Goal: Download file/media

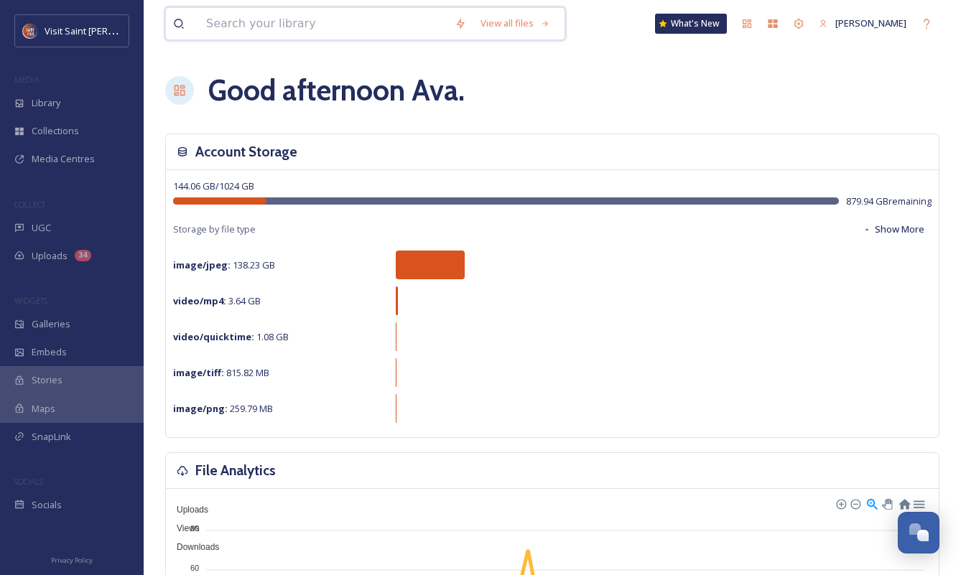
click at [307, 22] on input at bounding box center [323, 24] width 248 height 32
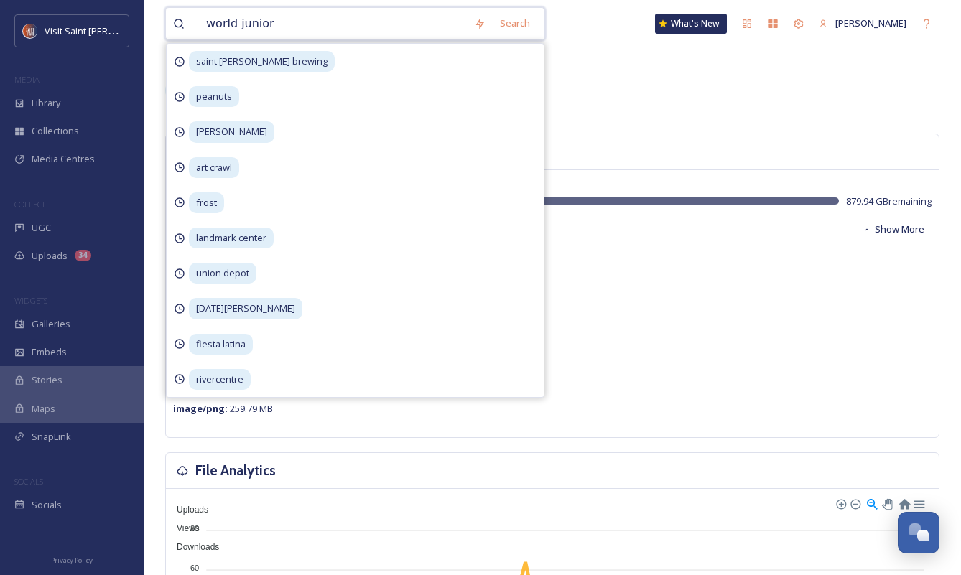
type input "world juniors"
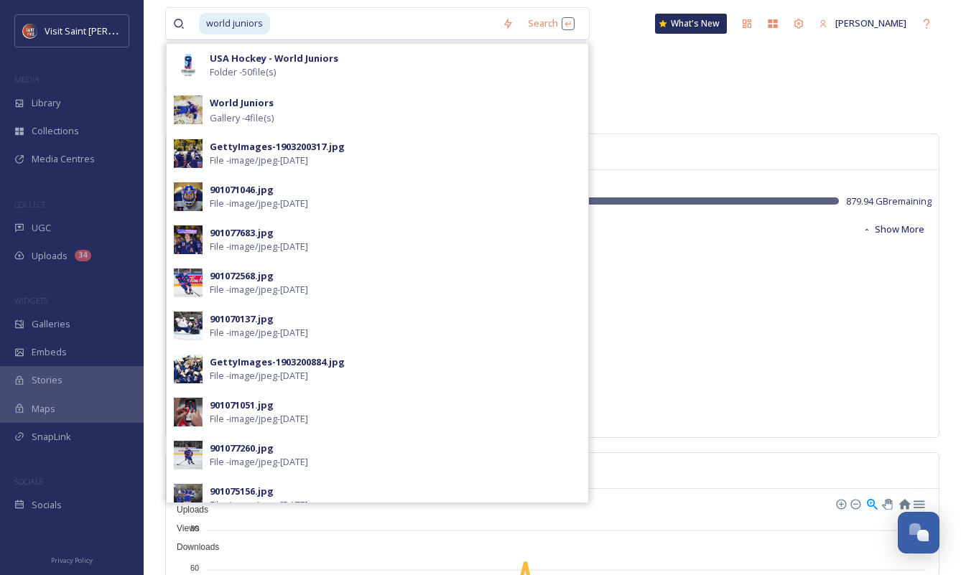
click at [298, 77] on div "USA Hockey - World Juniors Folder - 50 file(s)" at bounding box center [395, 65] width 371 height 27
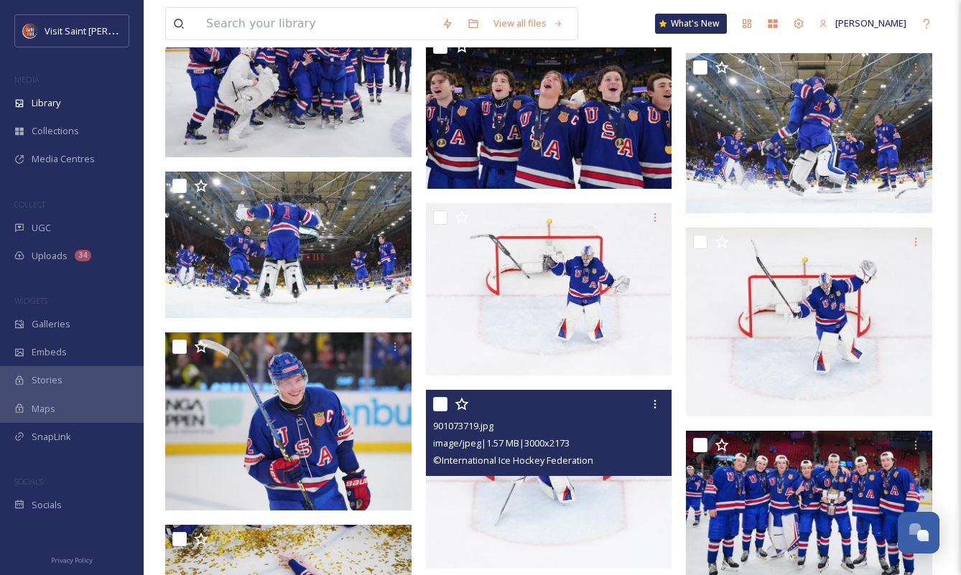
scroll to position [287, 0]
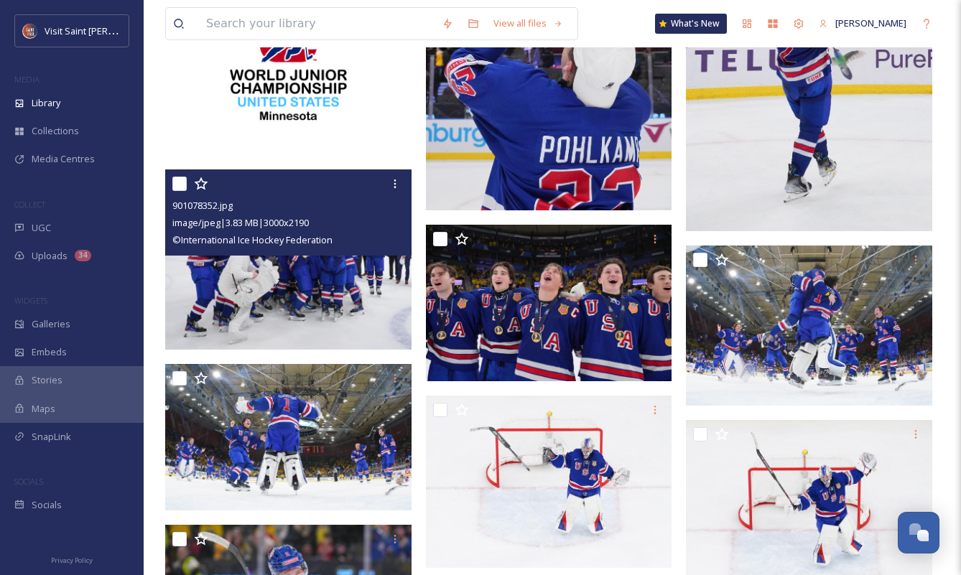
click at [399, 188] on icon at bounding box center [394, 183] width 11 height 11
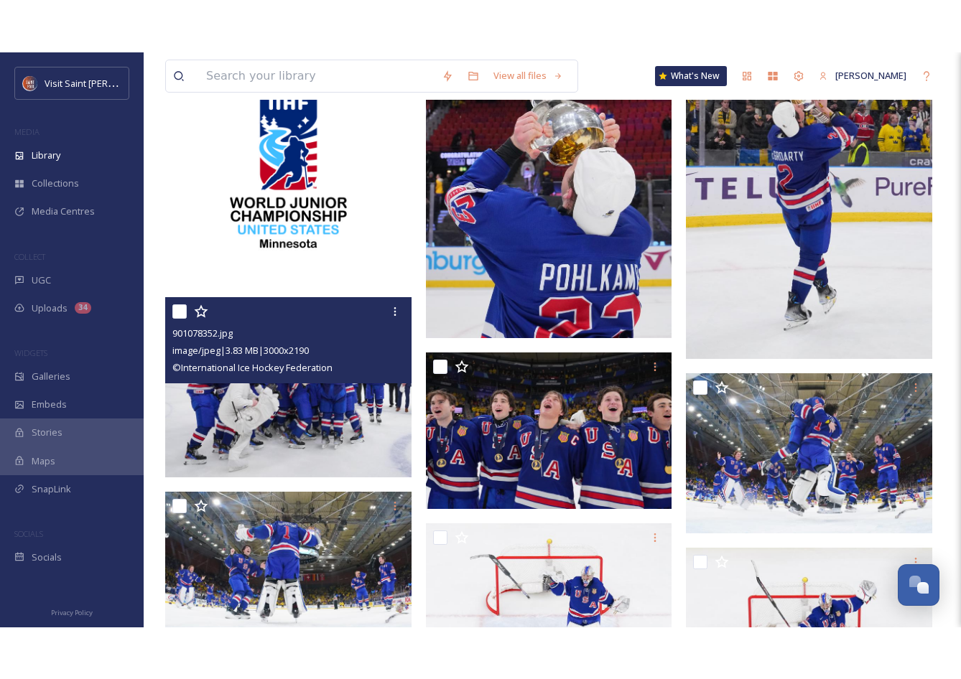
scroll to position [215, 0]
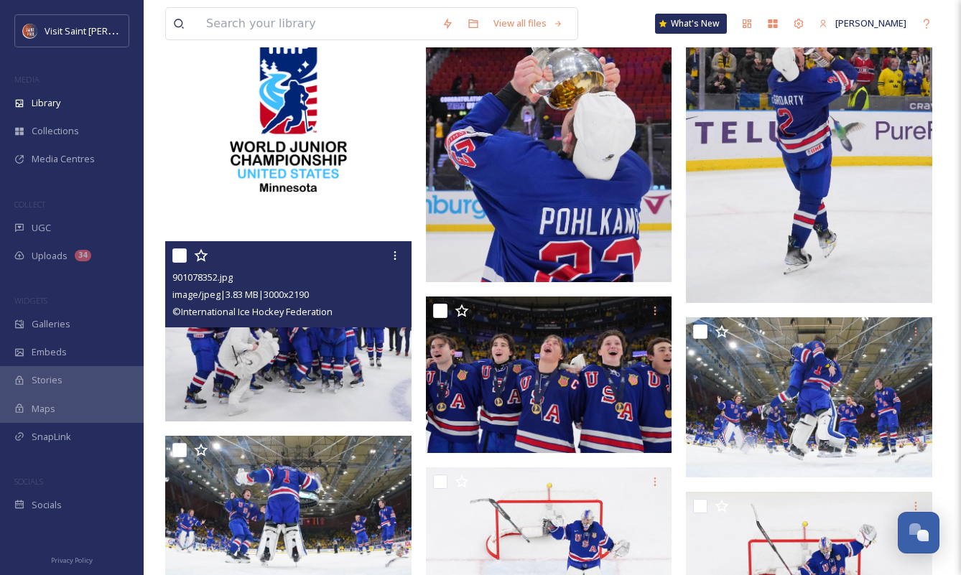
click at [394, 253] on icon at bounding box center [395, 255] width 2 height 9
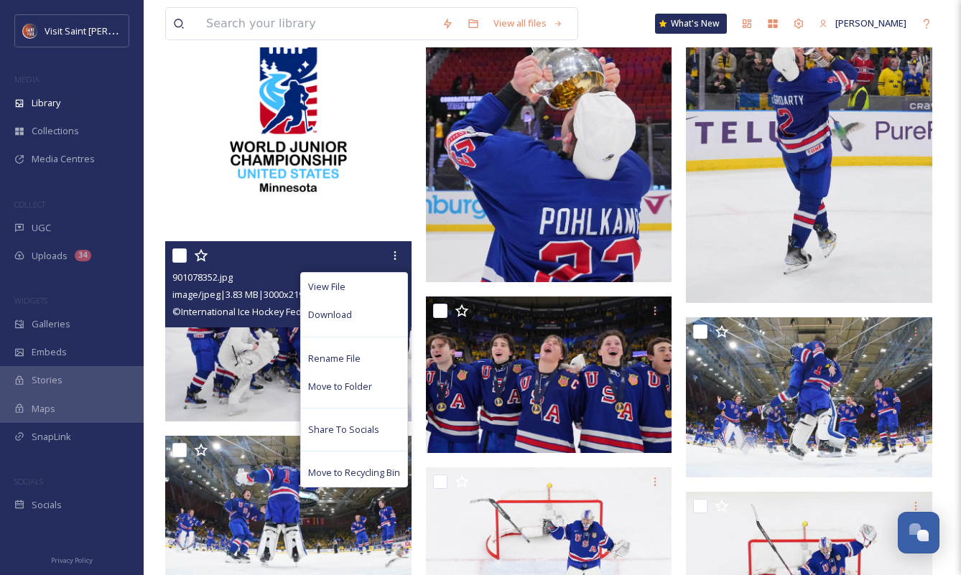
click at [351, 317] on div "Download" at bounding box center [354, 315] width 106 height 28
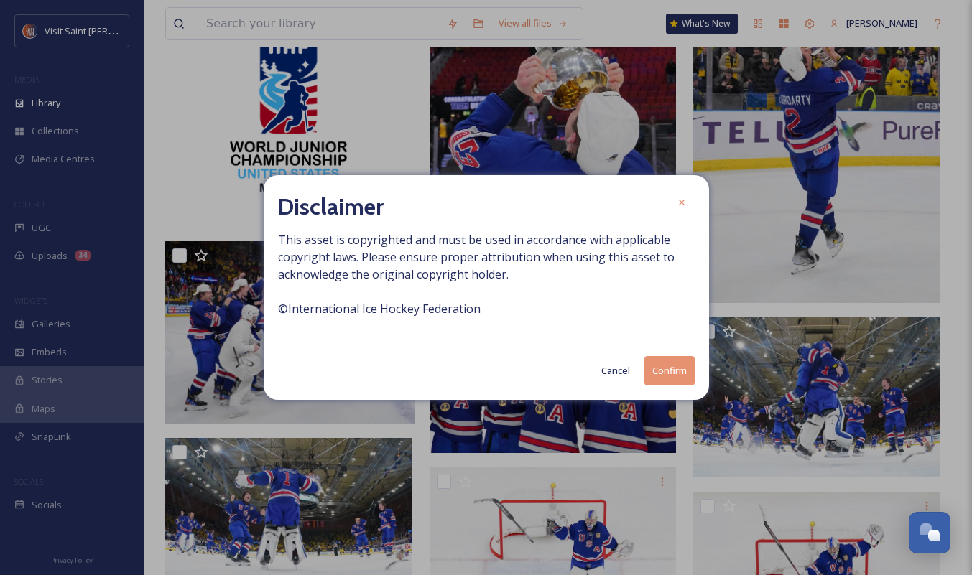
click at [671, 369] on button "Confirm" at bounding box center [669, 370] width 50 height 29
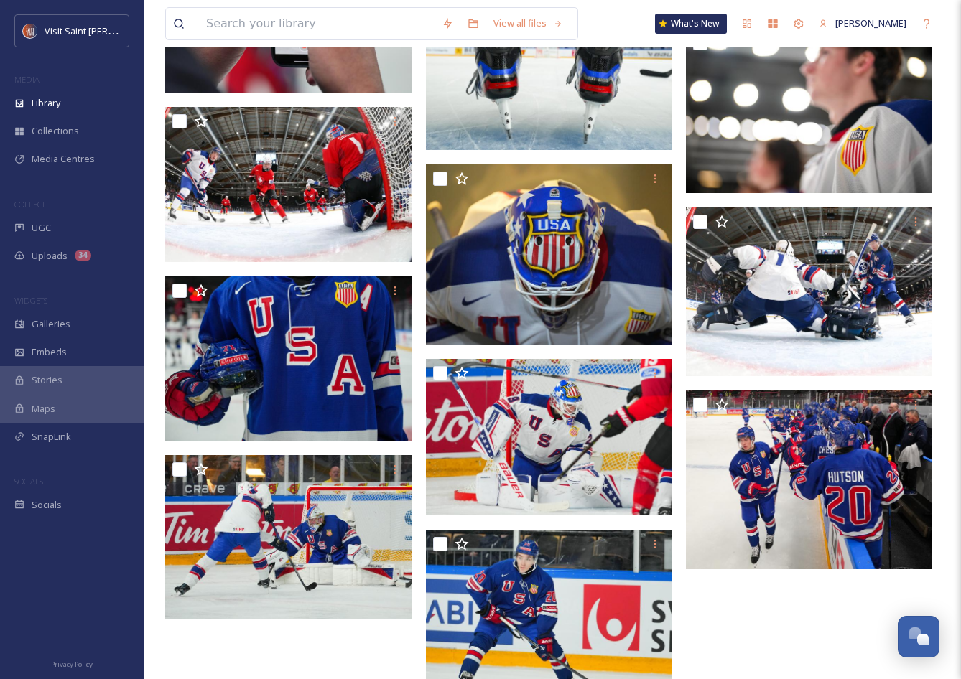
scroll to position [2729, 0]
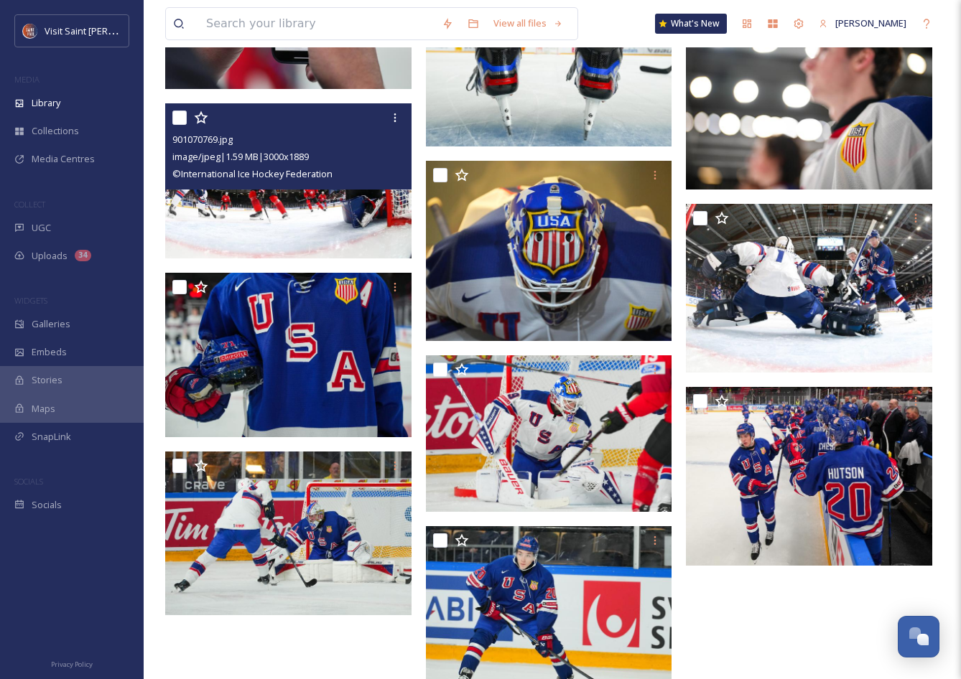
click at [309, 180] on span "© International Ice Hockey Federation" at bounding box center [252, 173] width 160 height 13
click at [247, 238] on img at bounding box center [288, 180] width 246 height 155
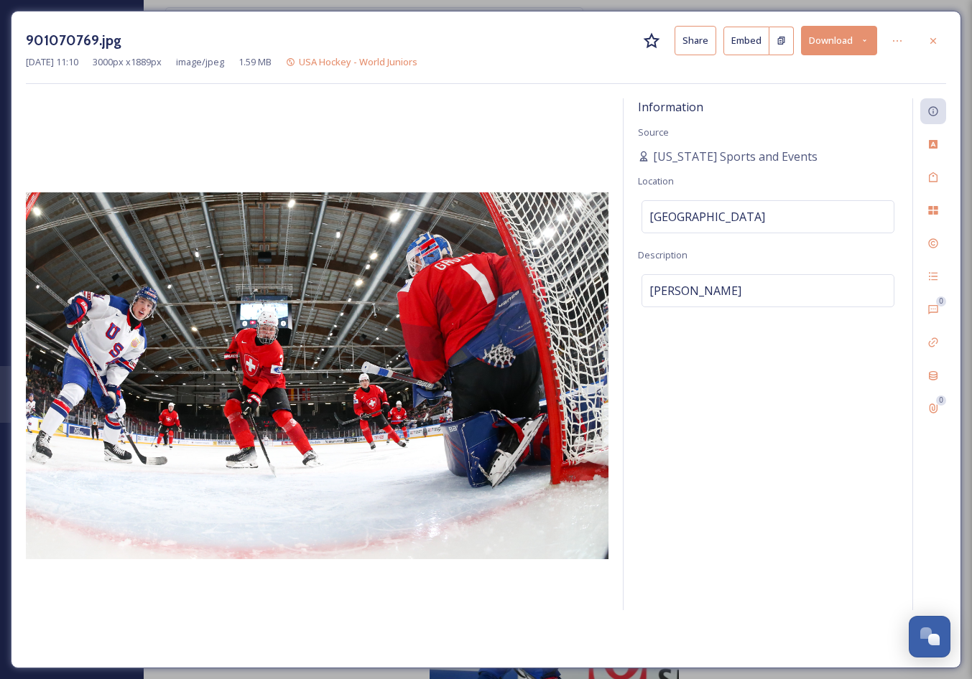
click at [938, 43] on icon at bounding box center [932, 40] width 11 height 11
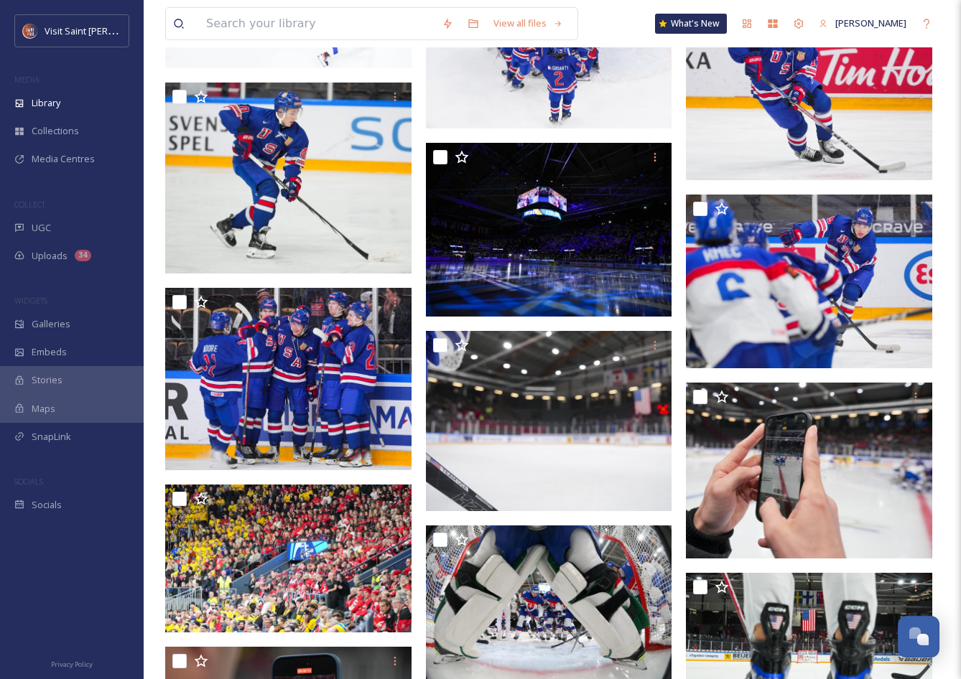
scroll to position [2086, 0]
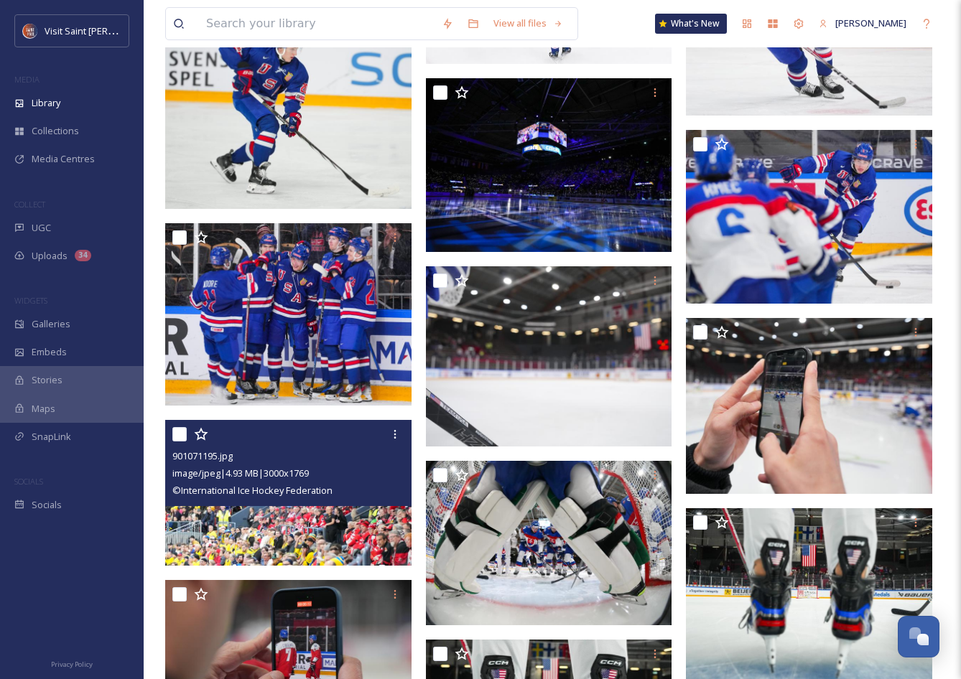
click at [332, 516] on img at bounding box center [288, 492] width 246 height 145
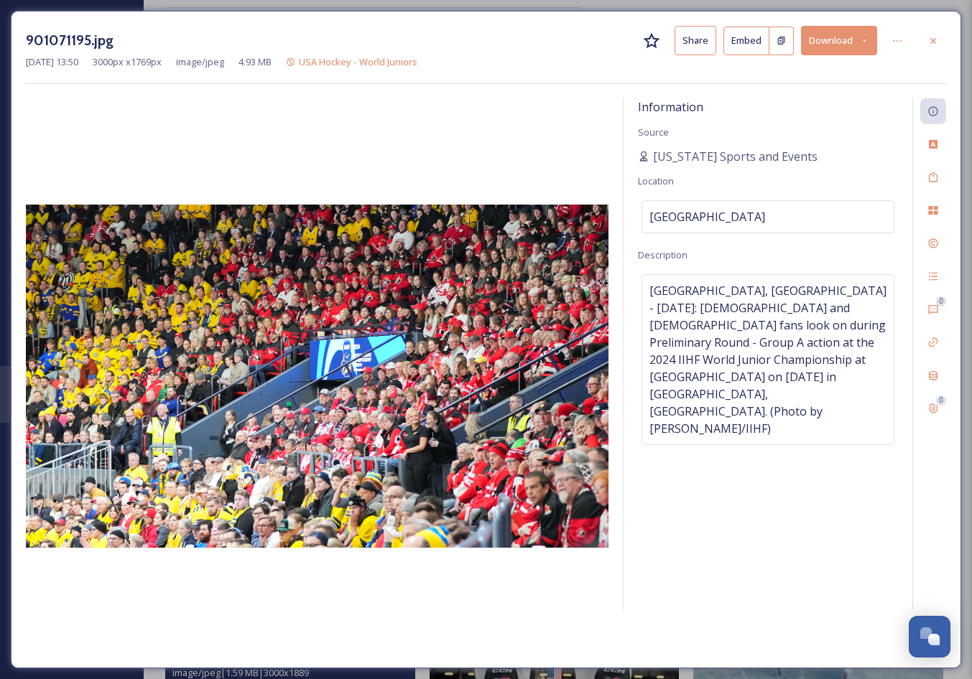
click at [938, 39] on icon at bounding box center [932, 40] width 11 height 11
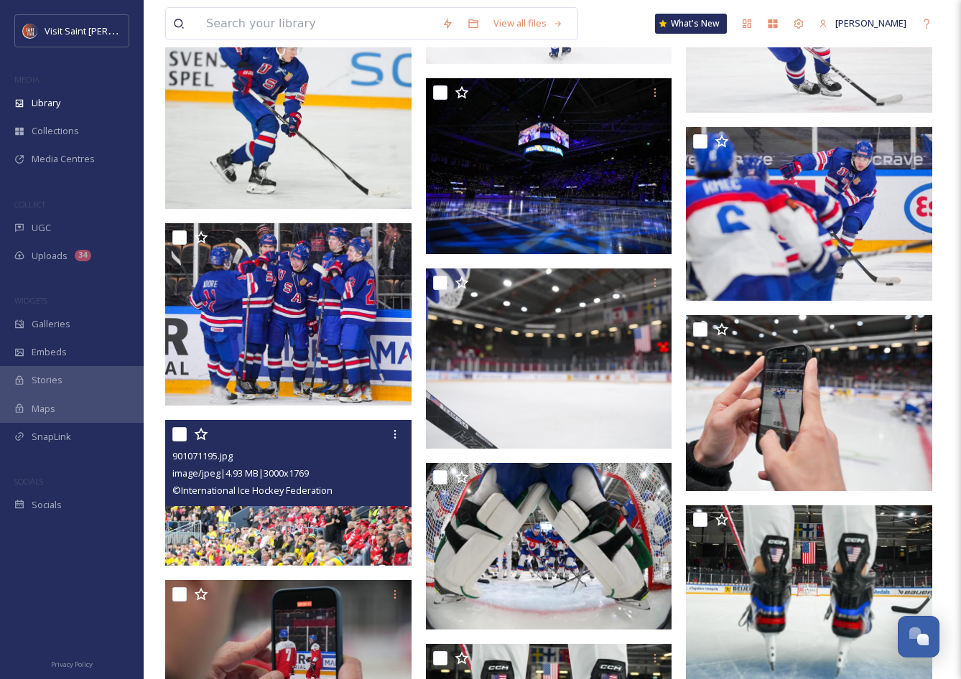
click at [387, 437] on div at bounding box center [395, 435] width 26 height 26
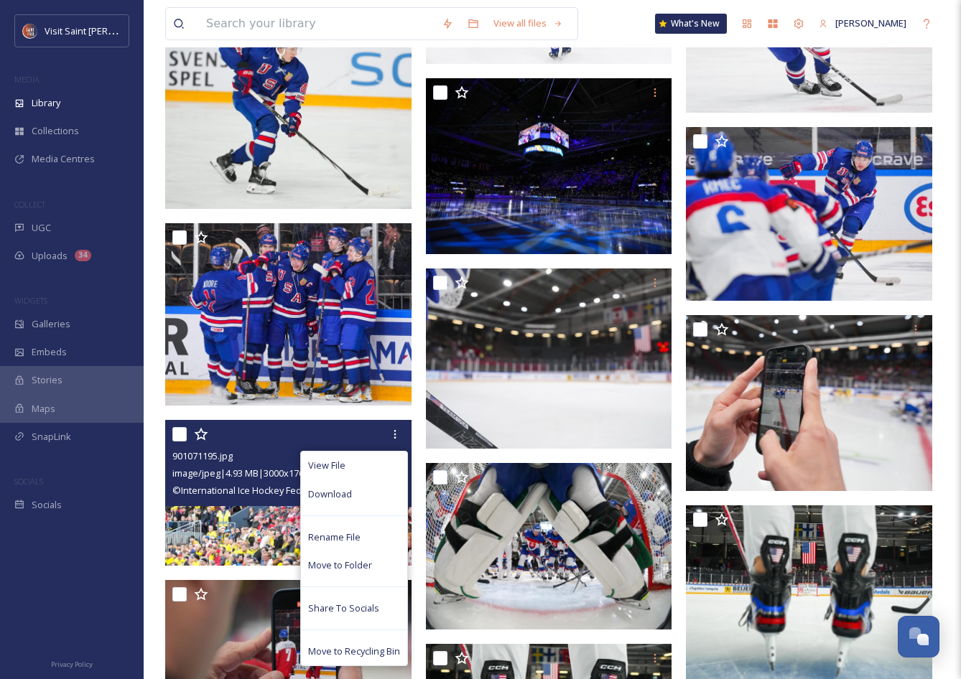
click at [356, 489] on div "Download" at bounding box center [354, 494] width 106 height 28
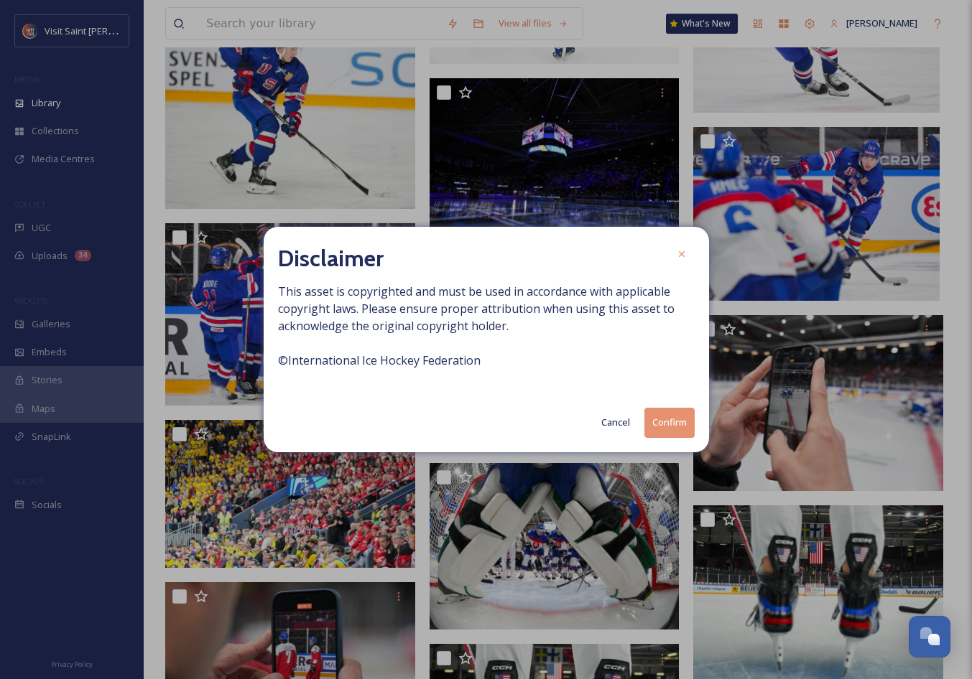
click at [660, 422] on button "Confirm" at bounding box center [669, 422] width 50 height 29
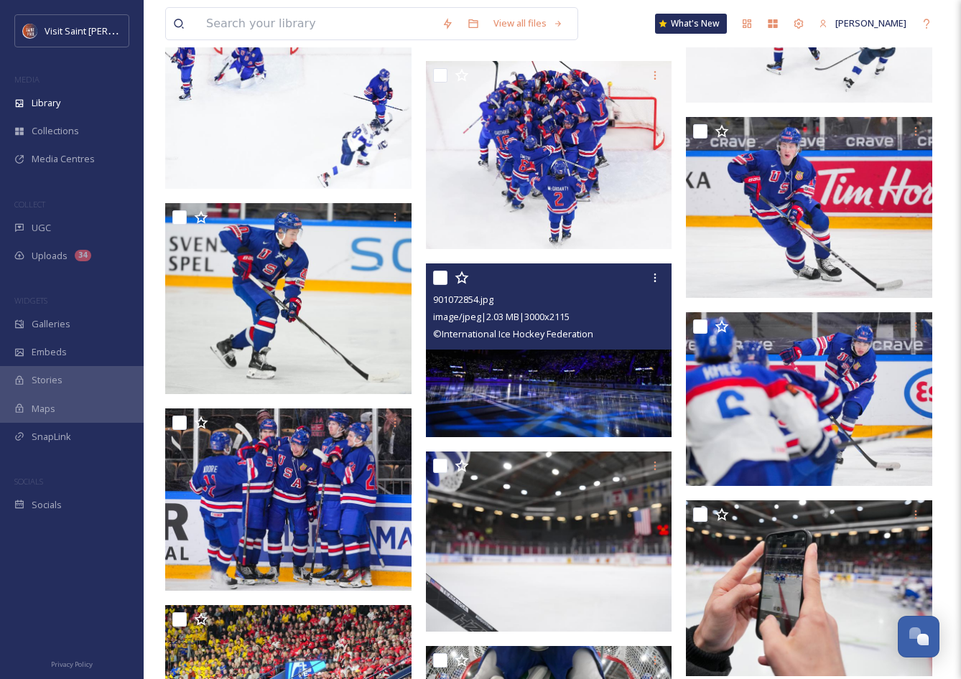
scroll to position [1727, 0]
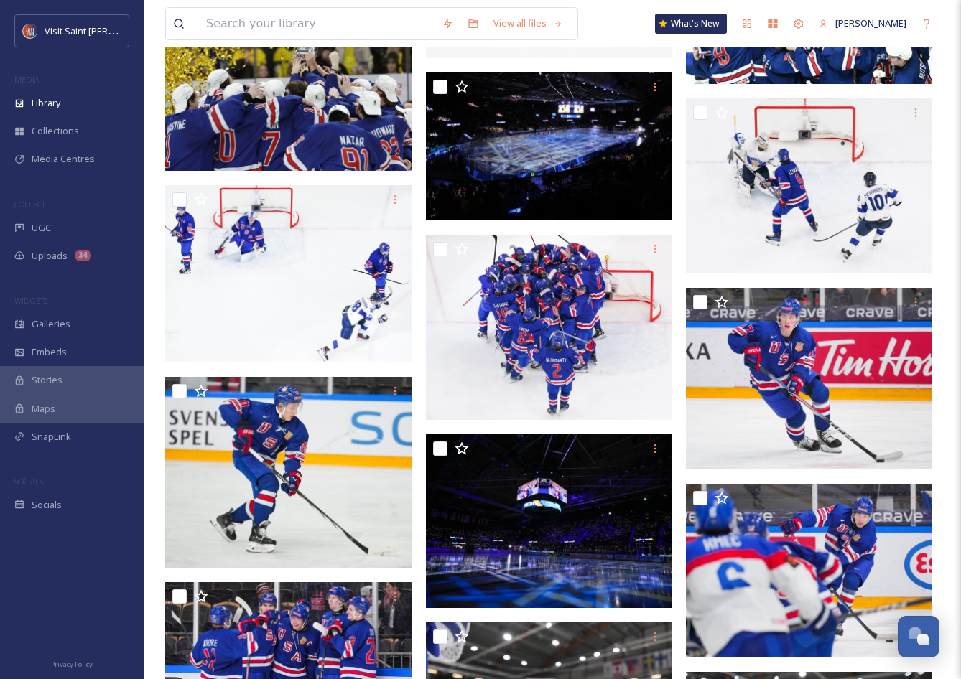
click at [951, 243] on div "View all files What's New [PERSON_NAME] Library Organise New Root Sports USA Ho…" at bounding box center [552, 120] width 817 height 3694
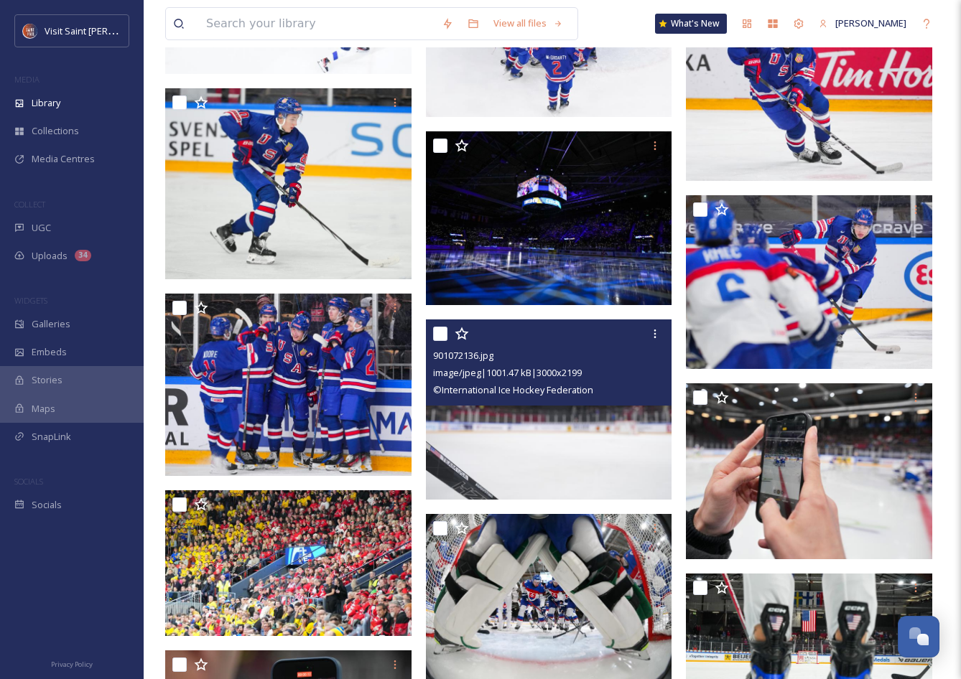
scroll to position [2158, 0]
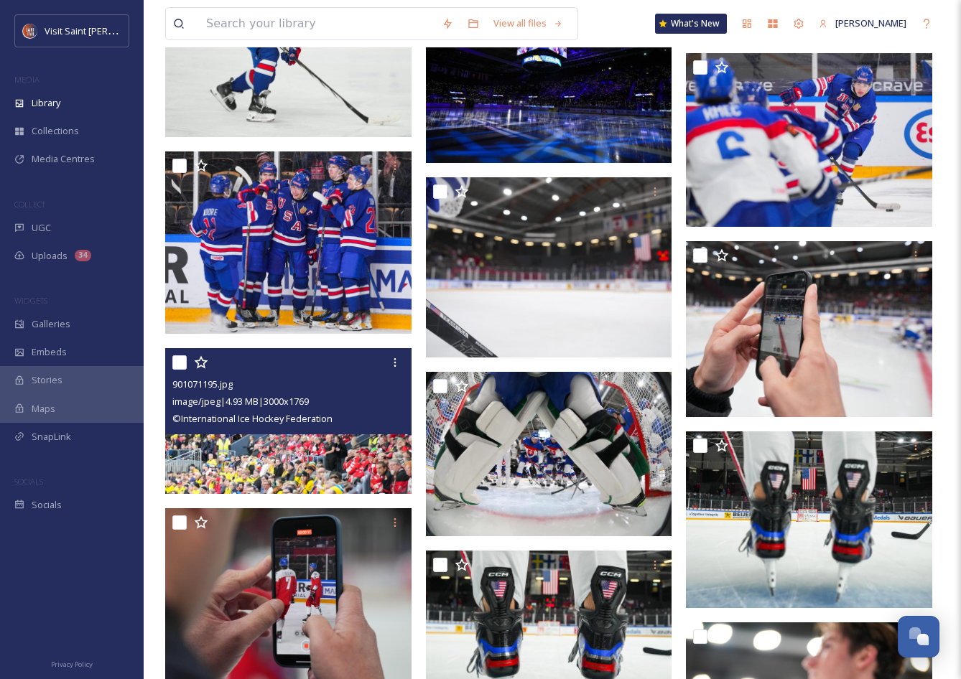
click at [388, 438] on img at bounding box center [288, 420] width 246 height 145
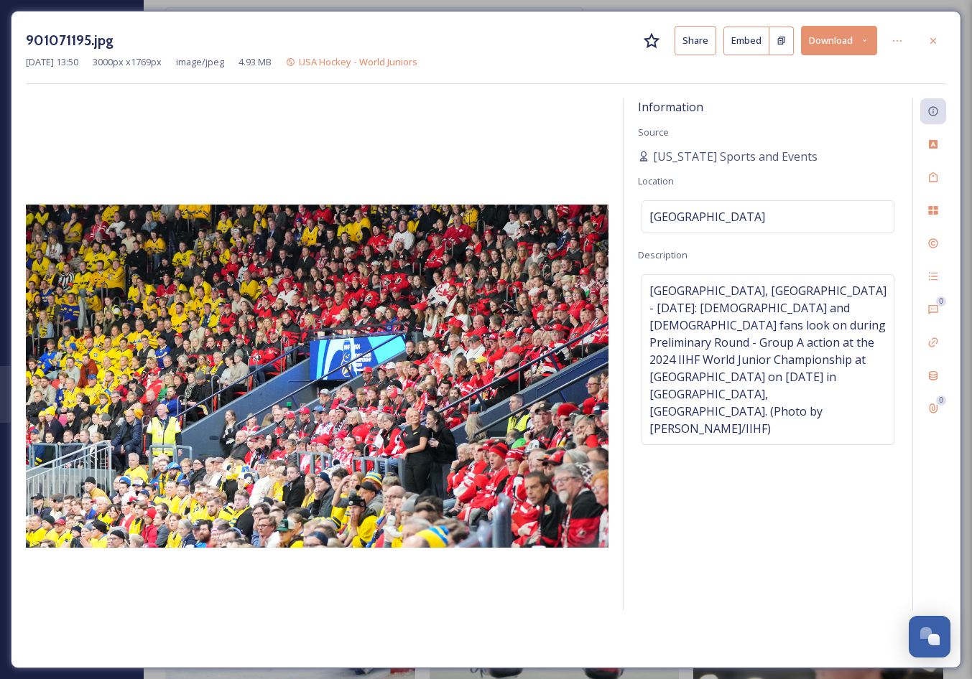
click at [391, 395] on img at bounding box center [317, 376] width 582 height 343
click at [933, 40] on icon at bounding box center [933, 40] width 6 height 6
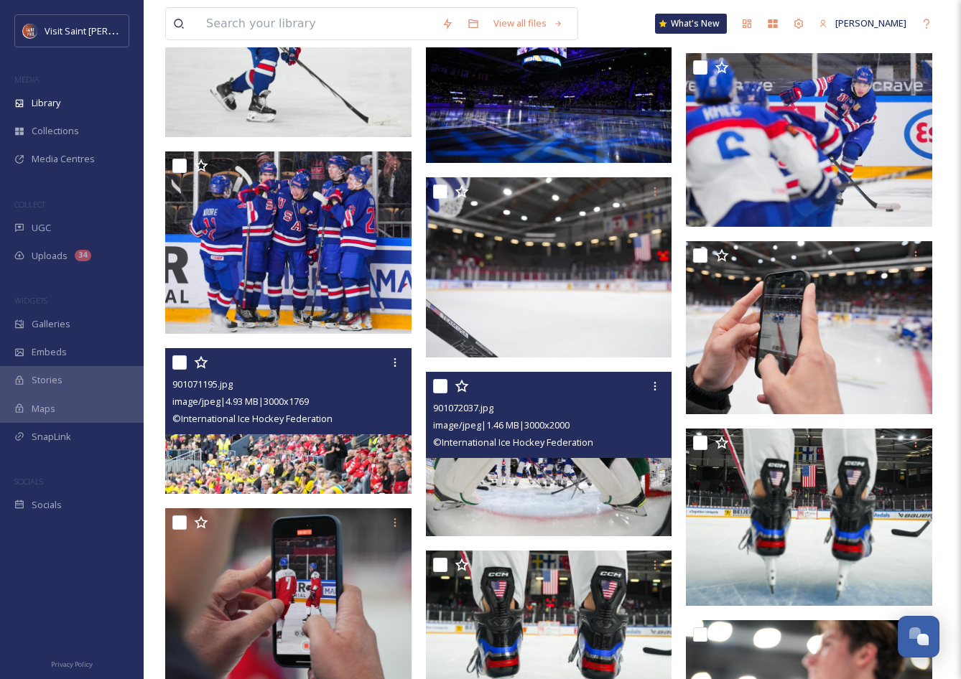
scroll to position [2589, 0]
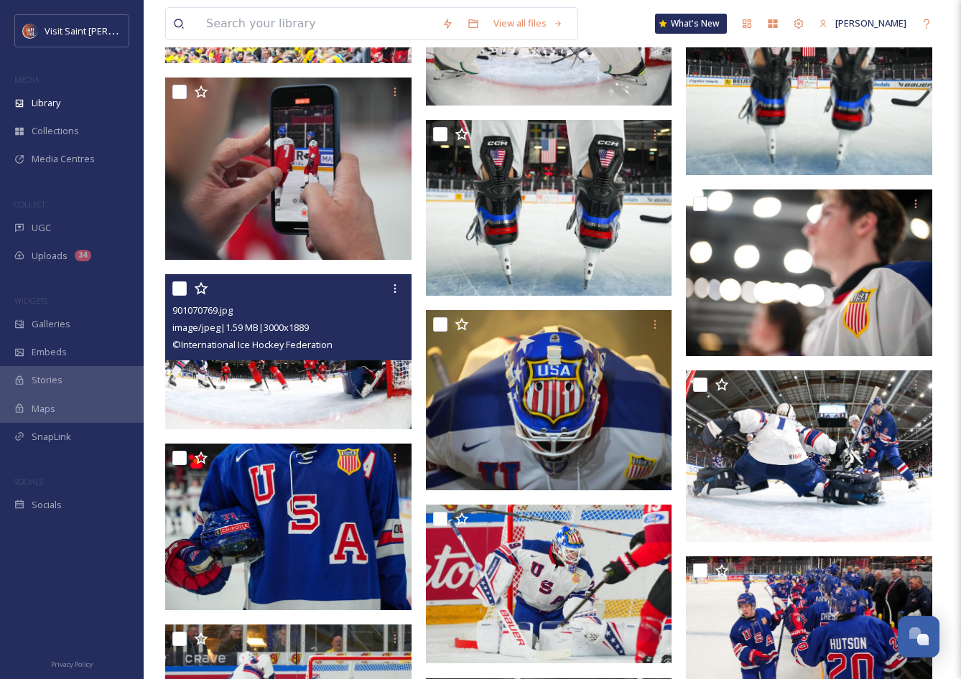
click at [310, 387] on img at bounding box center [288, 351] width 246 height 155
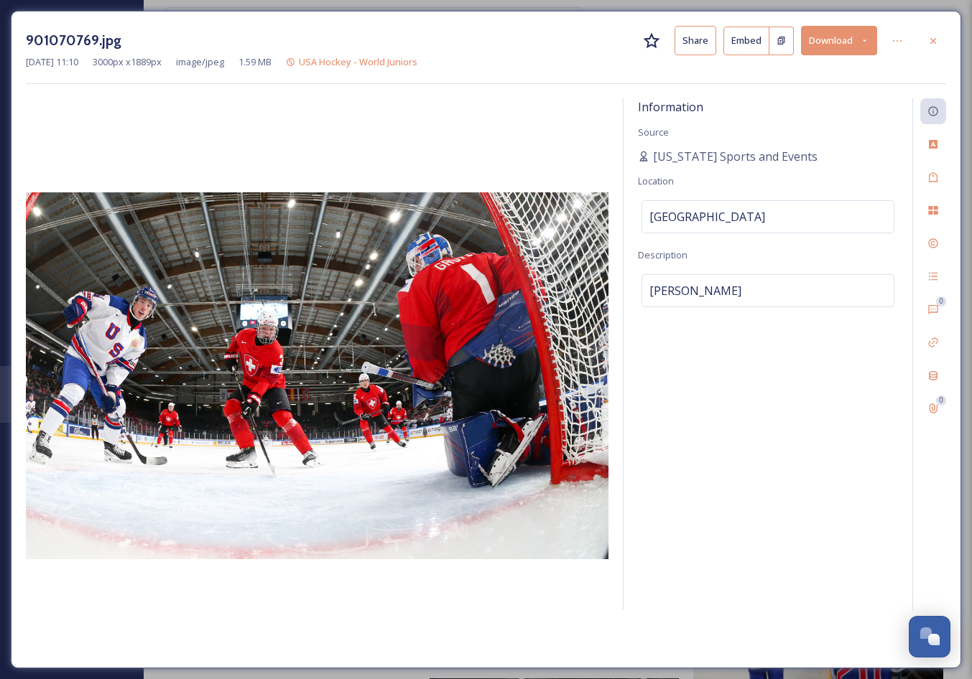
click at [932, 39] on icon at bounding box center [933, 40] width 6 height 6
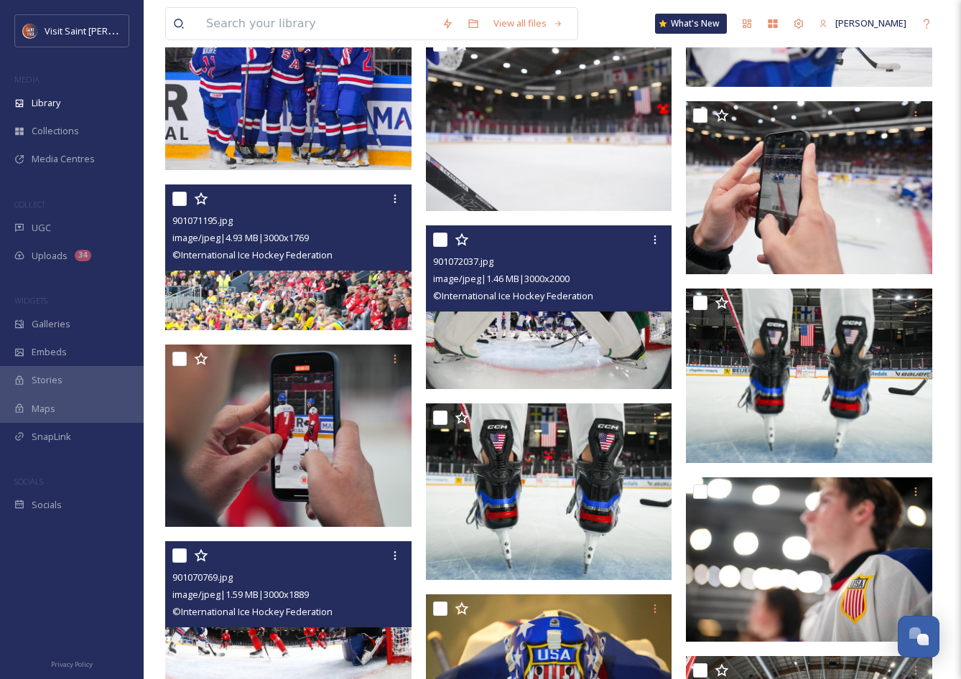
scroll to position [2585, 0]
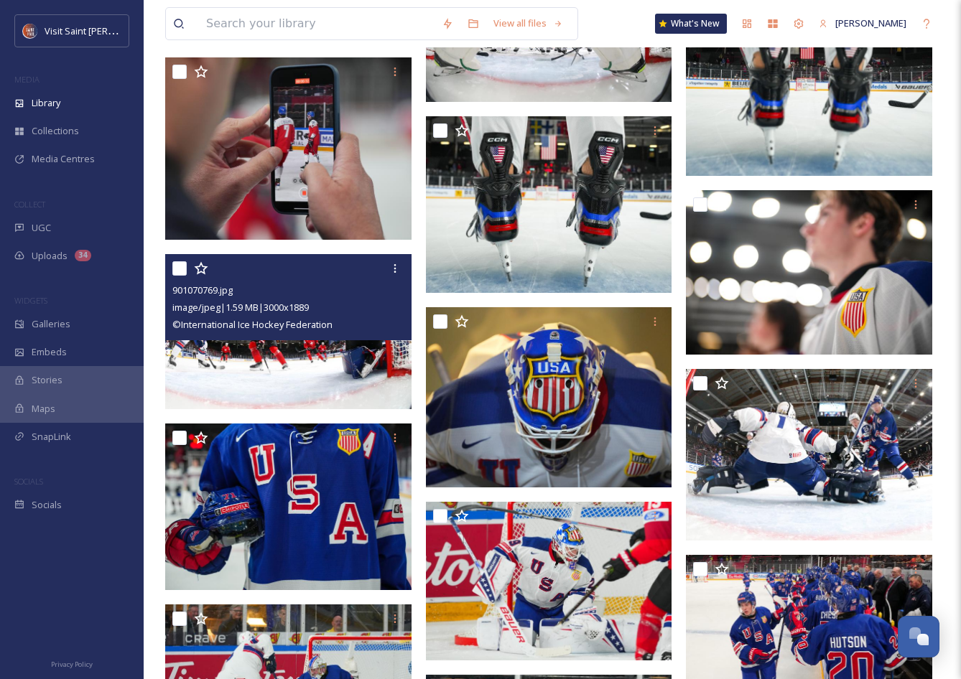
click at [306, 347] on img at bounding box center [288, 331] width 246 height 155
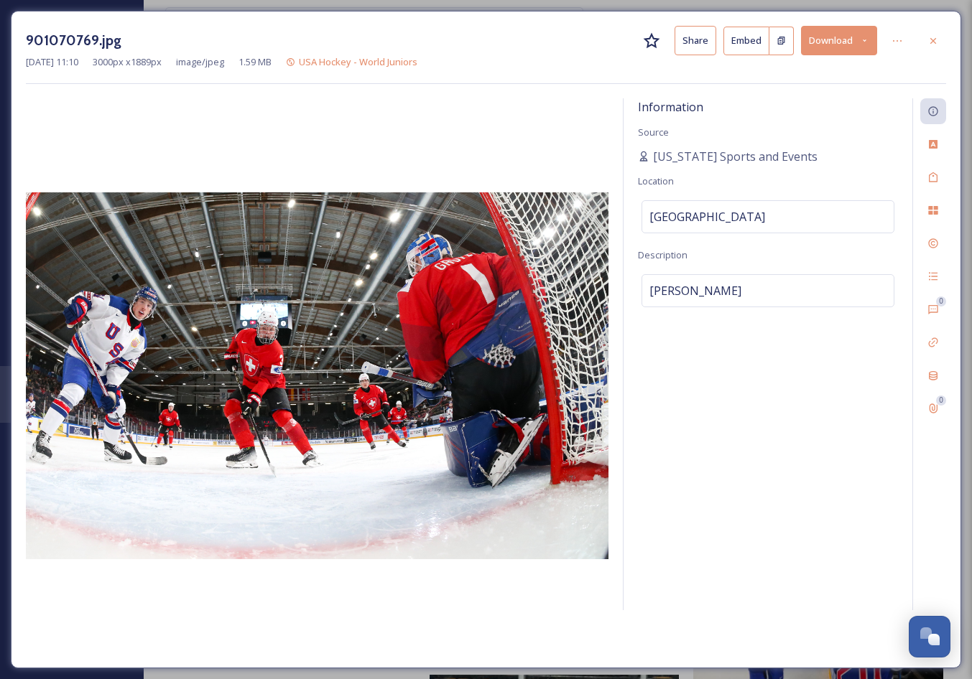
click at [925, 34] on div at bounding box center [933, 41] width 26 height 26
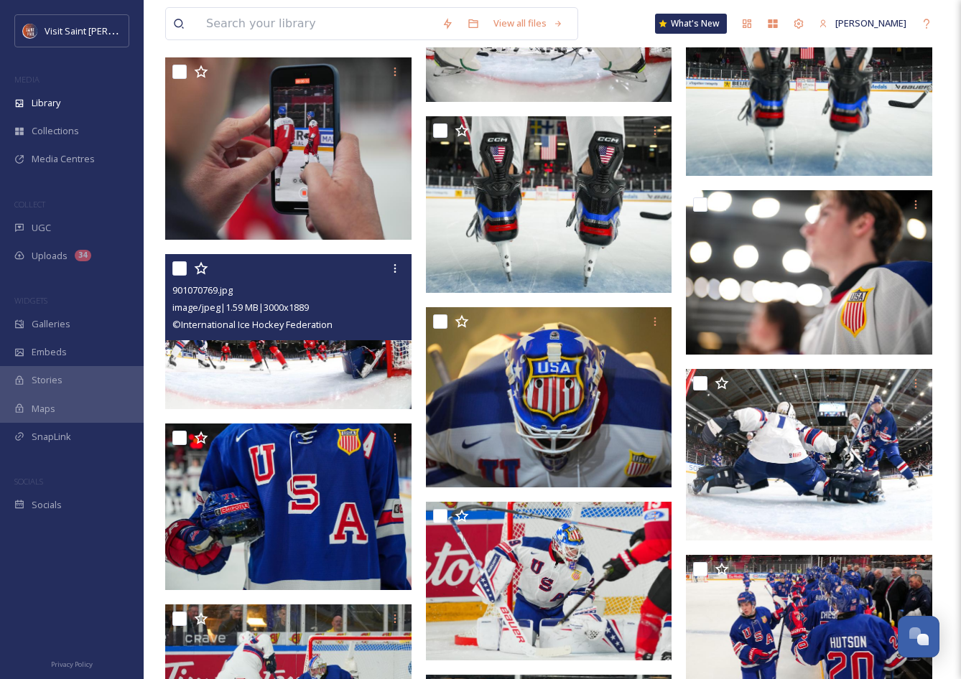
click at [389, 263] on icon at bounding box center [394, 268] width 11 height 11
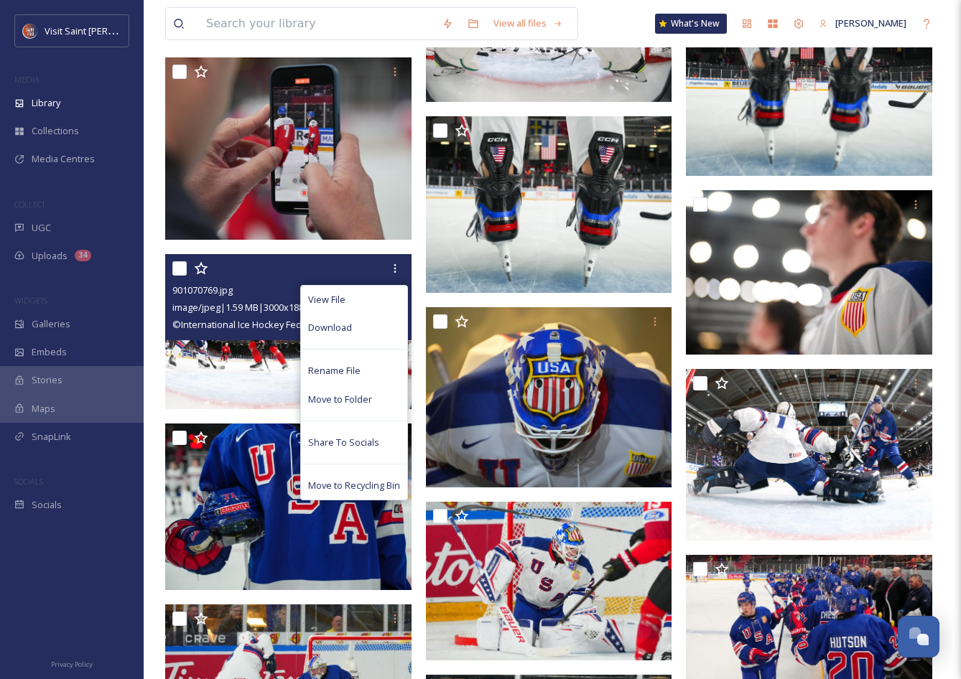
click at [386, 330] on div "Download" at bounding box center [354, 328] width 106 height 28
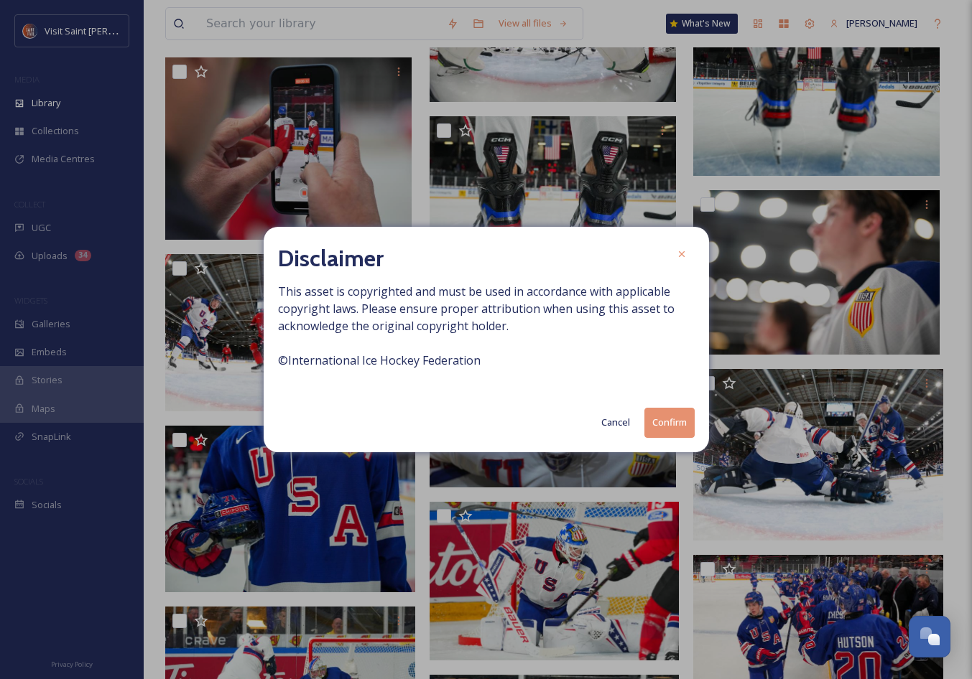
click at [668, 430] on button "Confirm" at bounding box center [669, 422] width 50 height 29
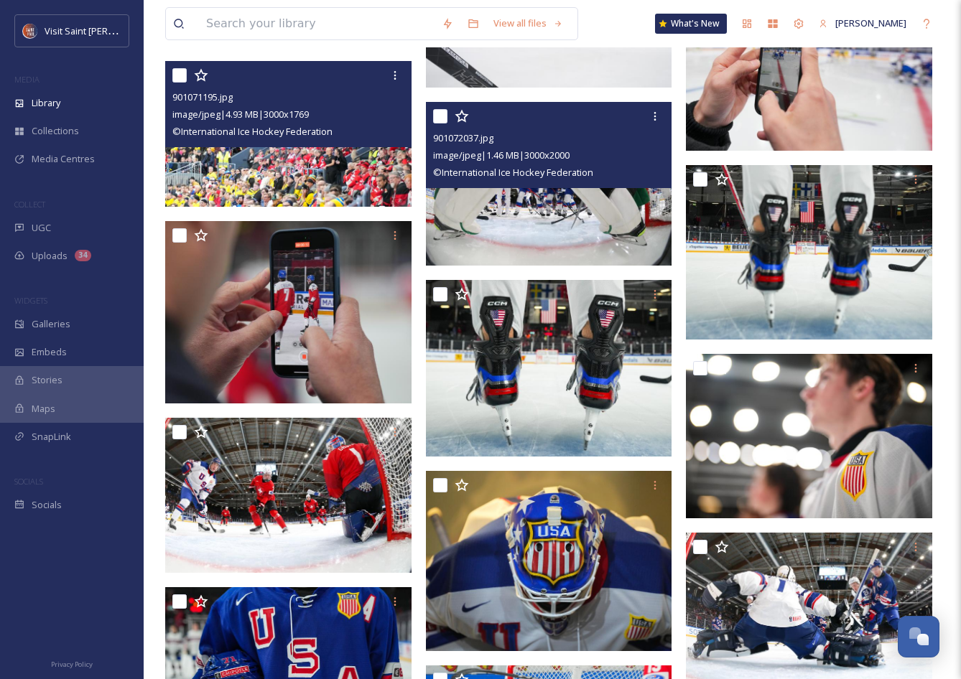
scroll to position [2422, 0]
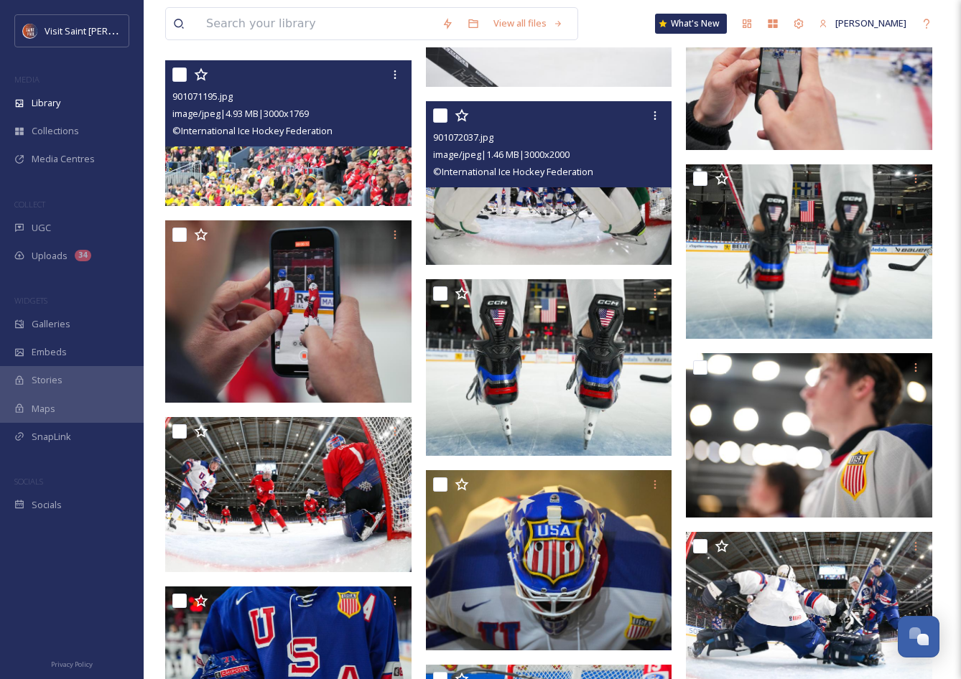
click at [579, 215] on img at bounding box center [549, 183] width 246 height 164
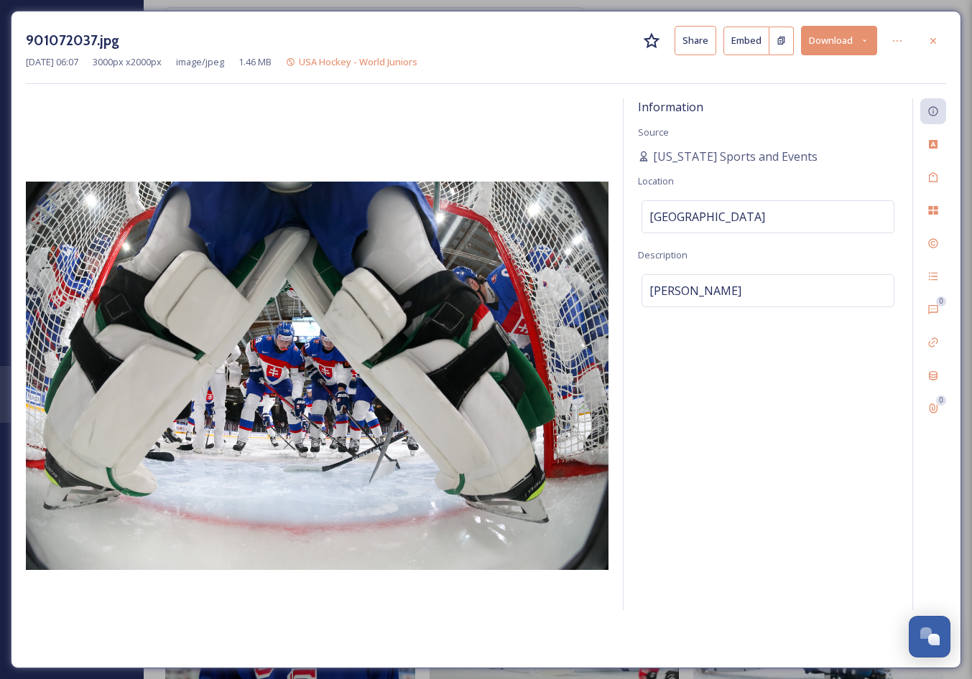
click at [931, 38] on icon at bounding box center [932, 40] width 11 height 11
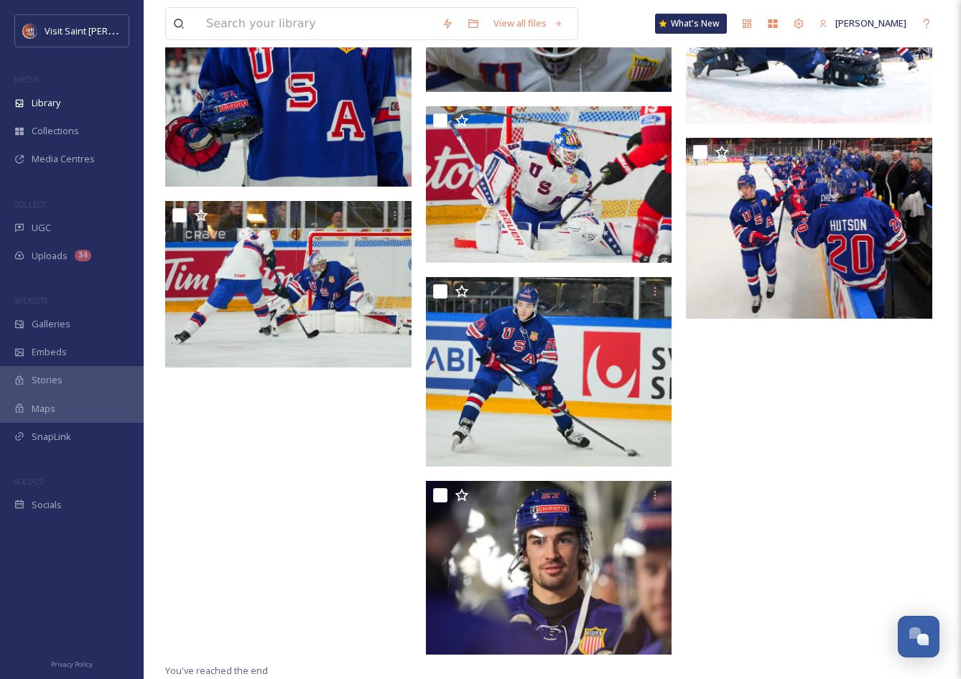
scroll to position [2725, 0]
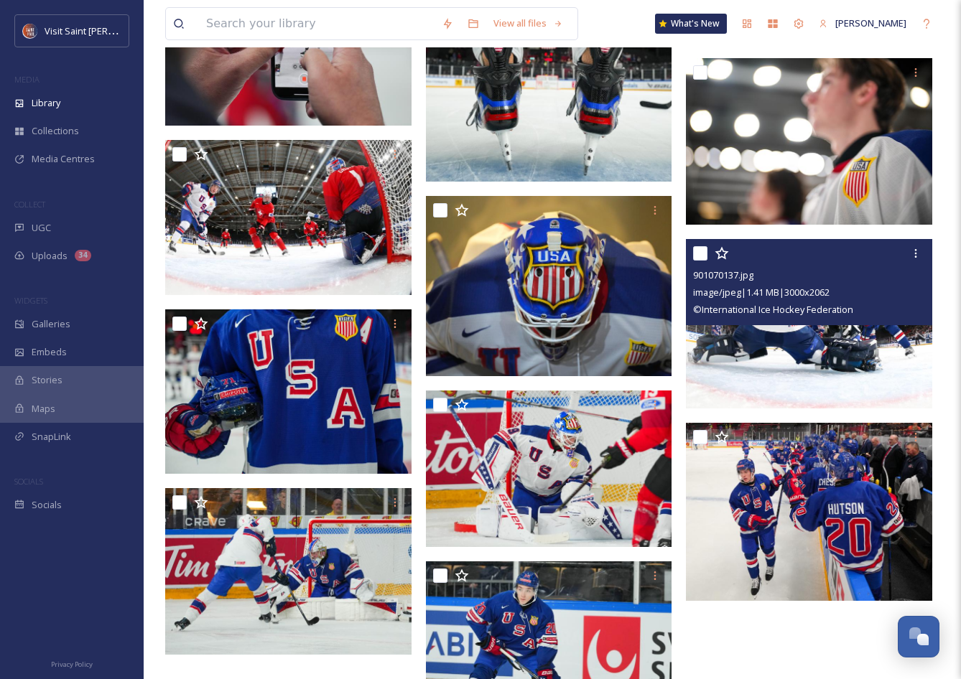
click at [878, 353] on img at bounding box center [809, 323] width 246 height 169
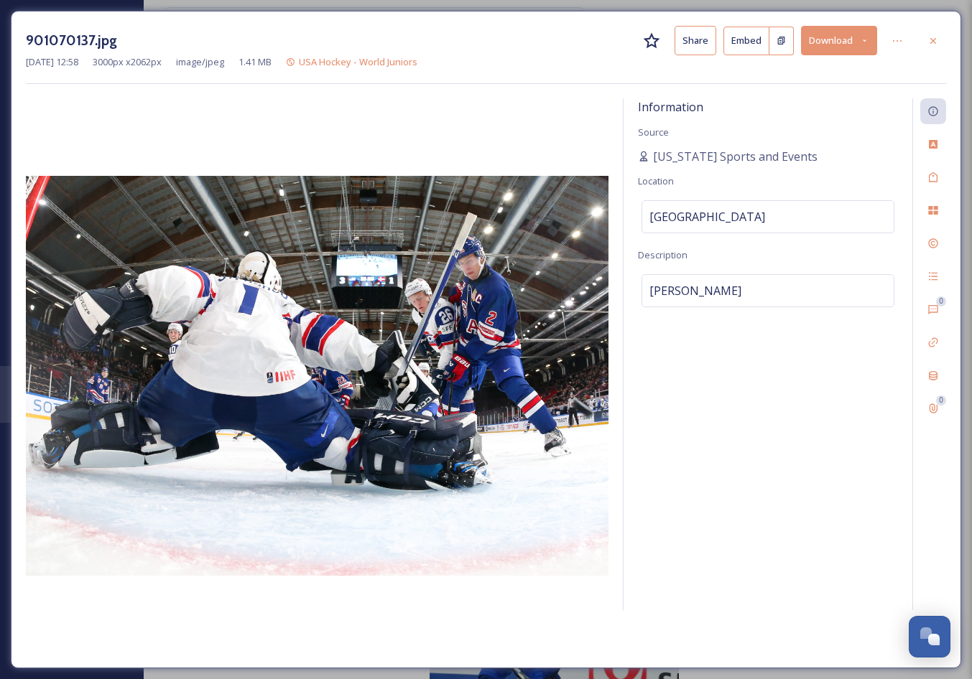
click at [939, 44] on div at bounding box center [933, 41] width 26 height 26
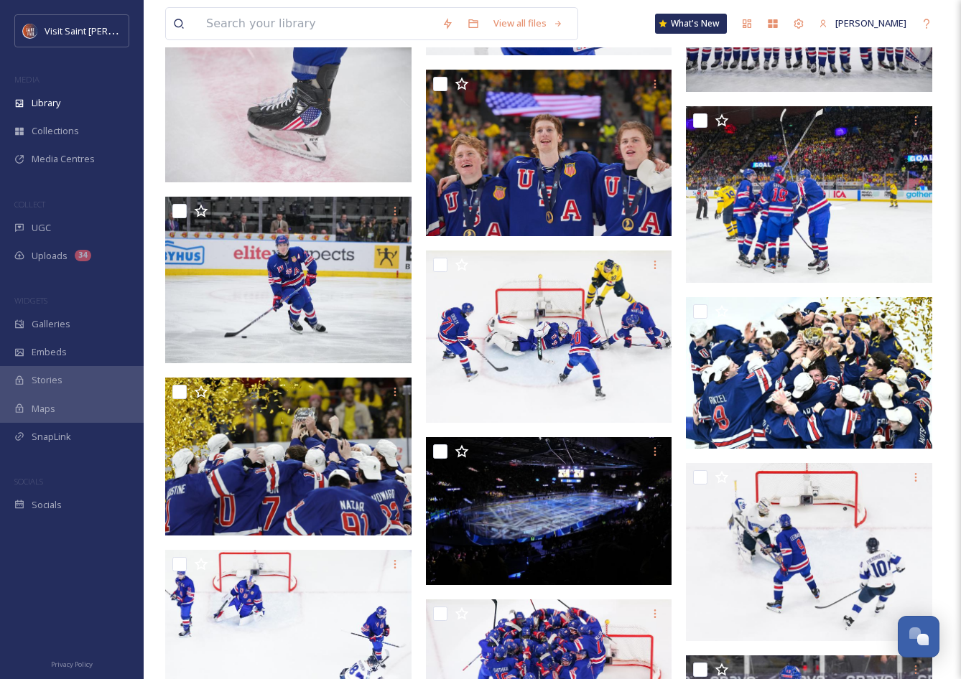
scroll to position [1361, 0]
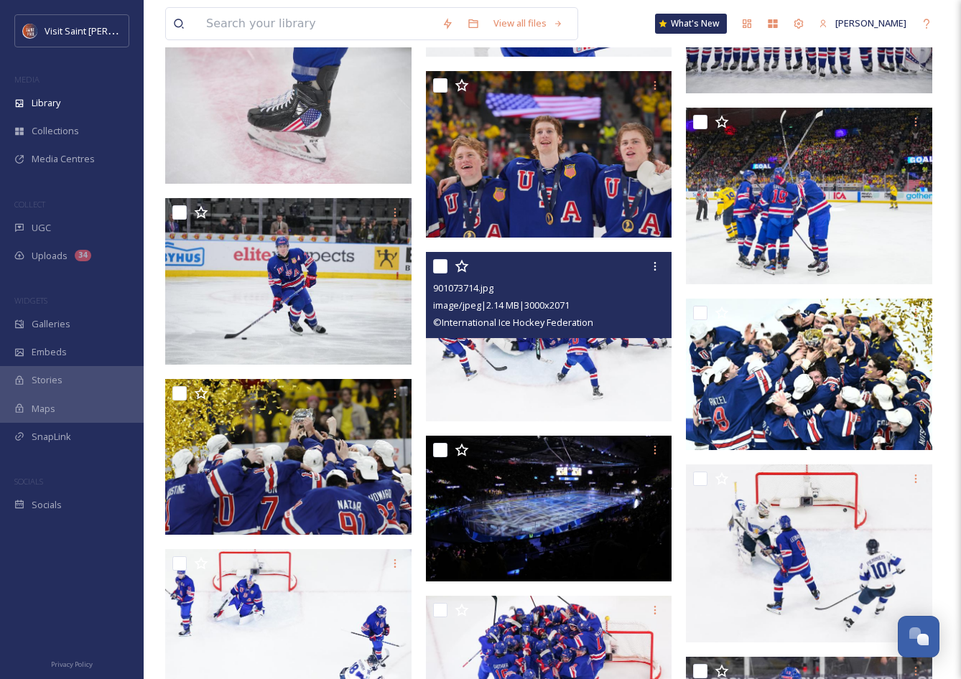
click at [577, 366] on img at bounding box center [549, 337] width 246 height 170
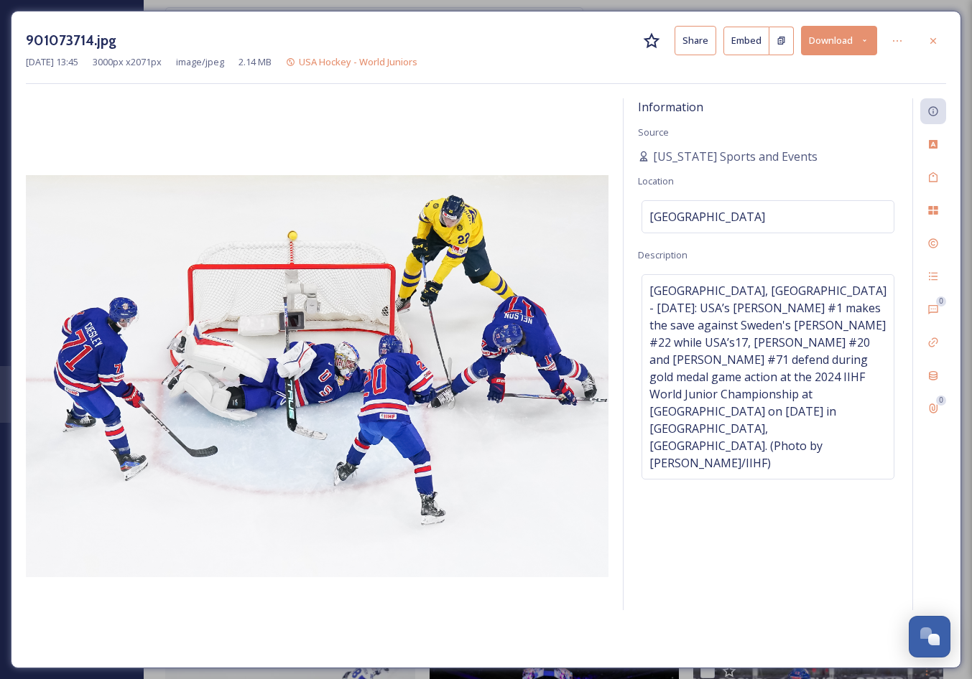
click at [934, 34] on div at bounding box center [933, 41] width 26 height 26
